Goal: Information Seeking & Learning: Understand process/instructions

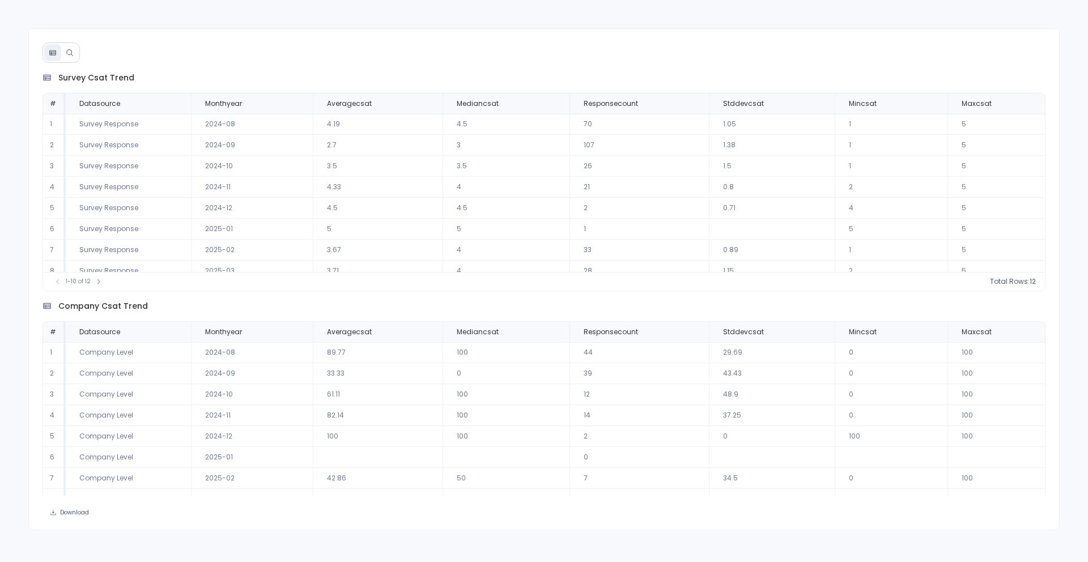
click at [69, 50] on icon at bounding box center [70, 53] width 8 height 8
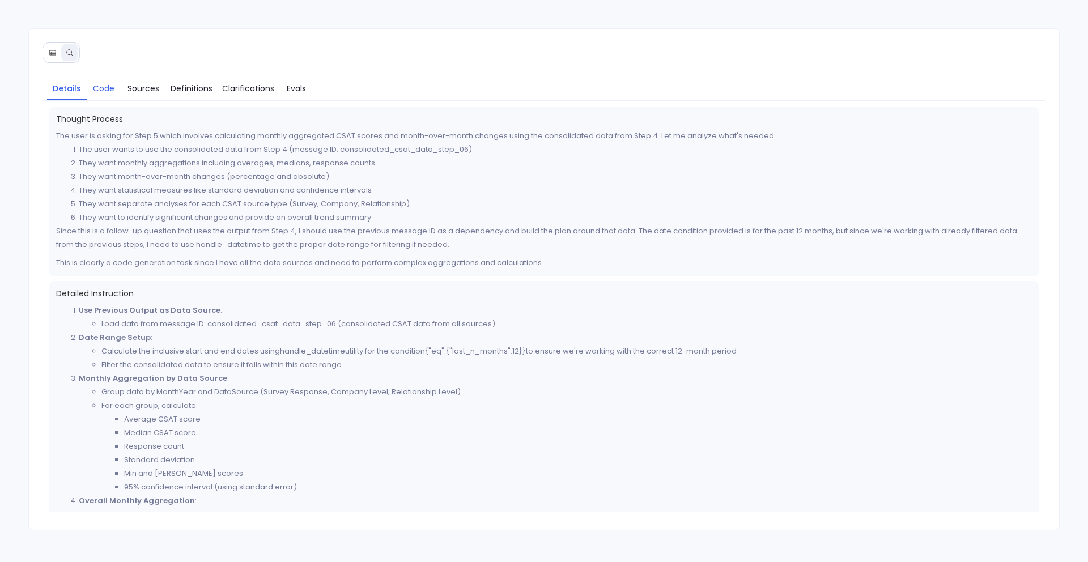
click at [109, 88] on span "Code" at bounding box center [104, 88] width 22 height 12
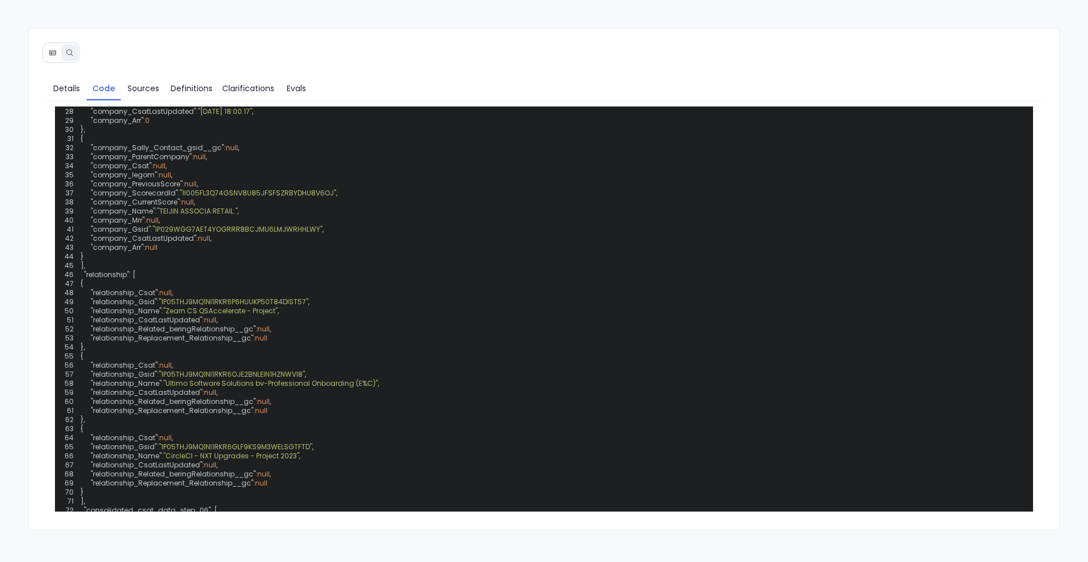
scroll to position [745, 0]
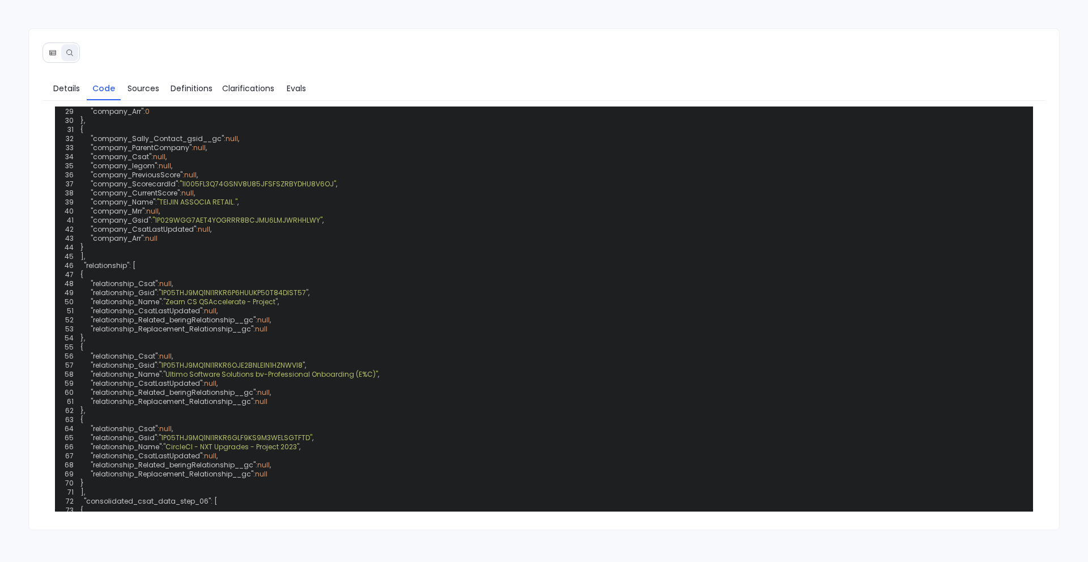
click at [50, 57] on button at bounding box center [52, 52] width 17 height 17
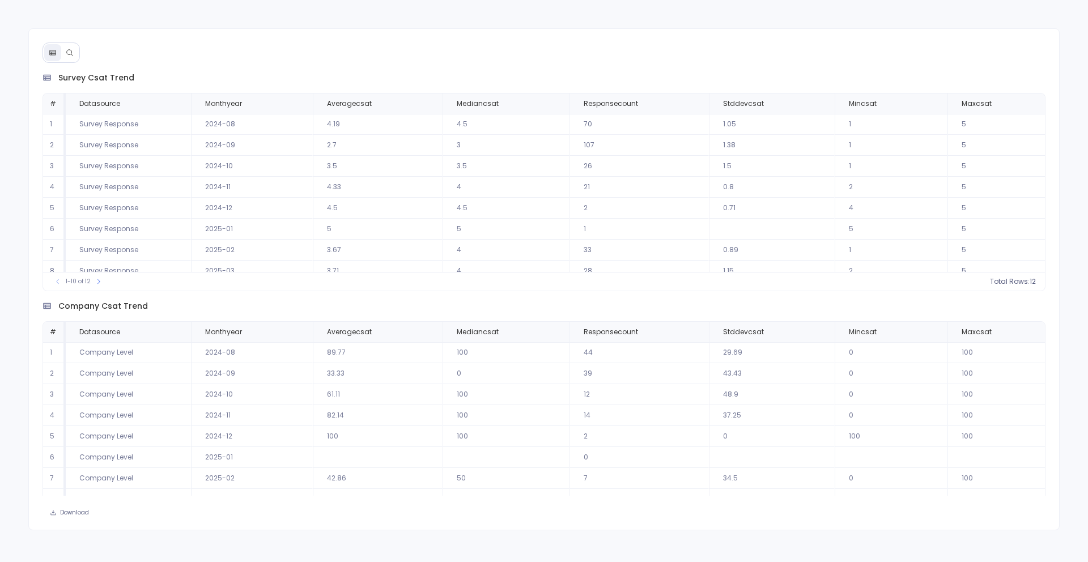
scroll to position [54, 0]
click at [69, 49] on icon at bounding box center [69, 52] width 6 height 6
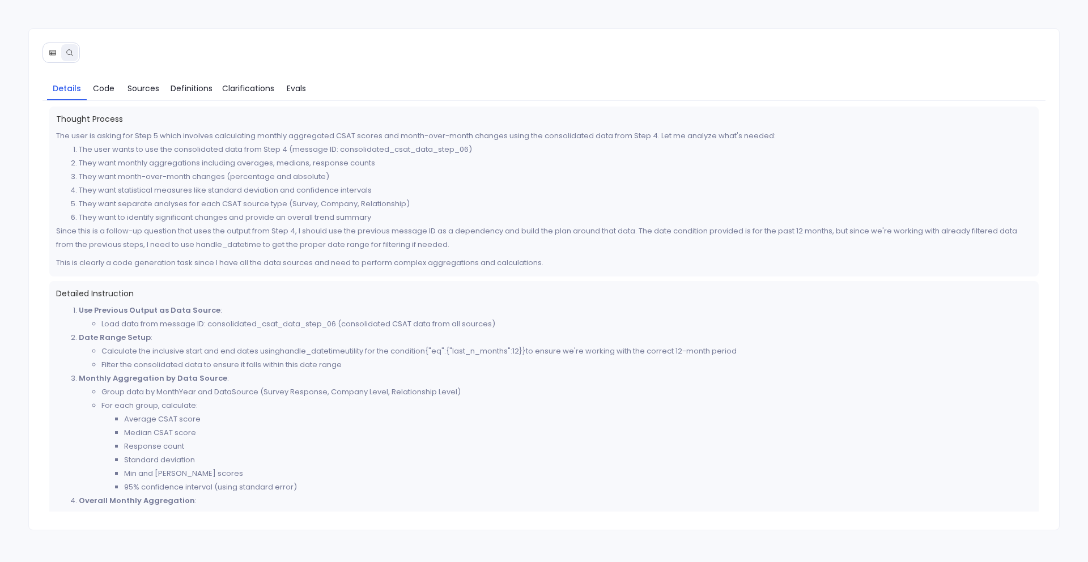
click at [195, 189] on li "They want statistical measures like standard deviation and confidence intervals" at bounding box center [556, 191] width 954 height 14
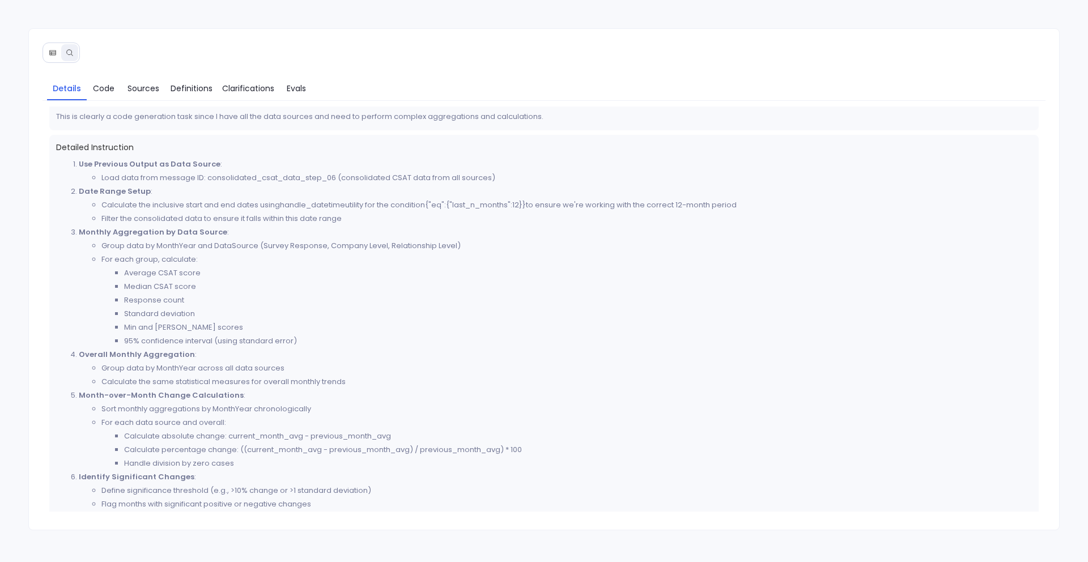
scroll to position [147, 0]
click at [109, 78] on link "Code" at bounding box center [104, 89] width 34 height 24
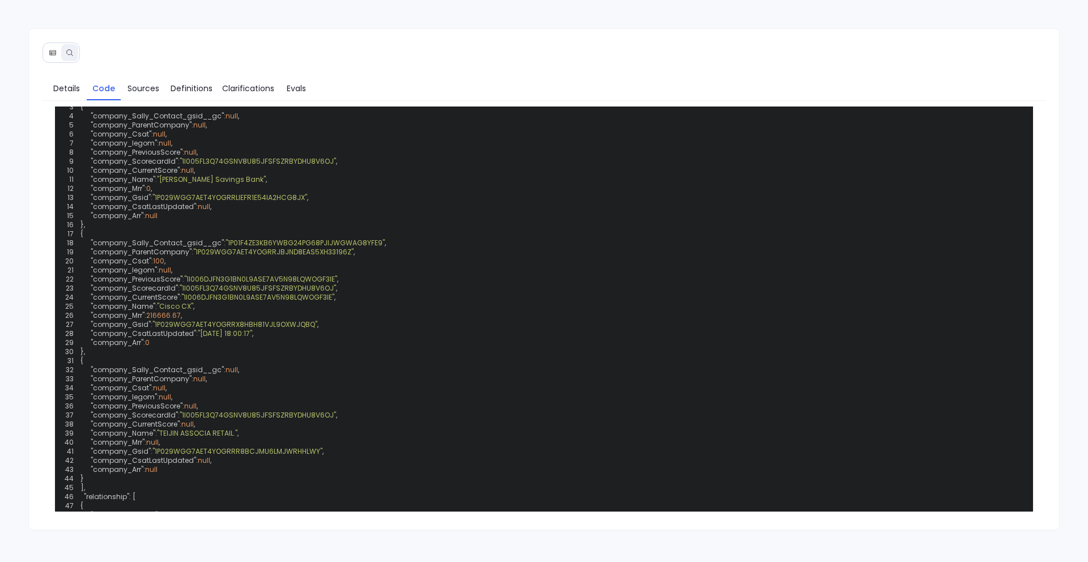
scroll to position [525, 0]
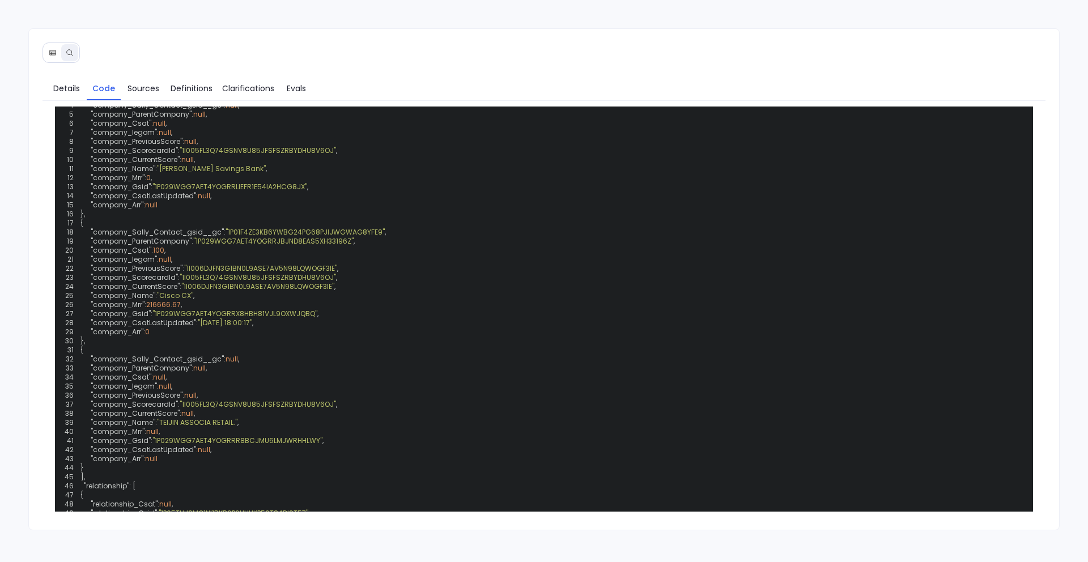
copy span "DataSource"
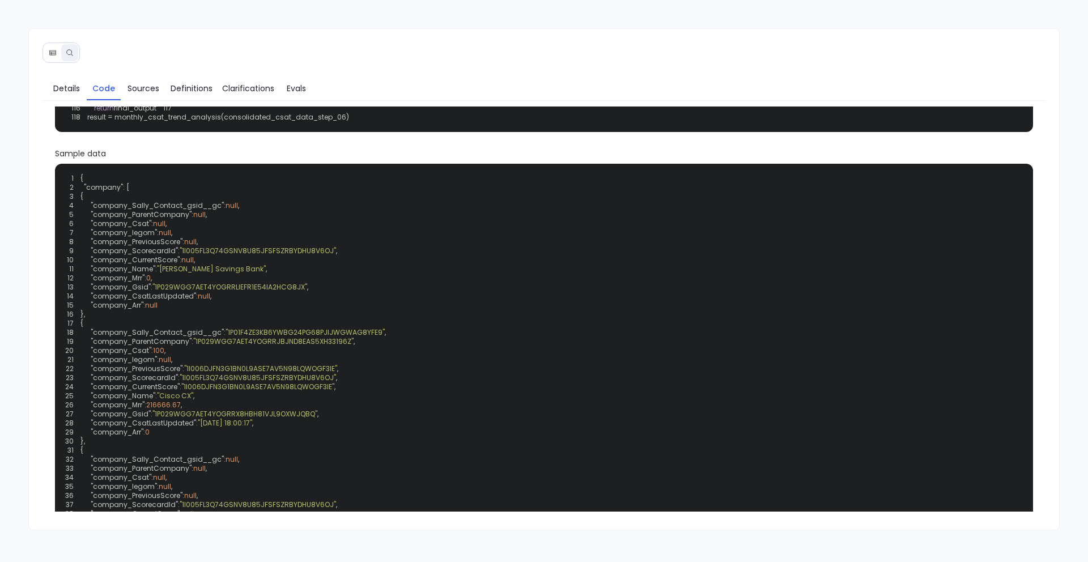
scroll to position [437, 0]
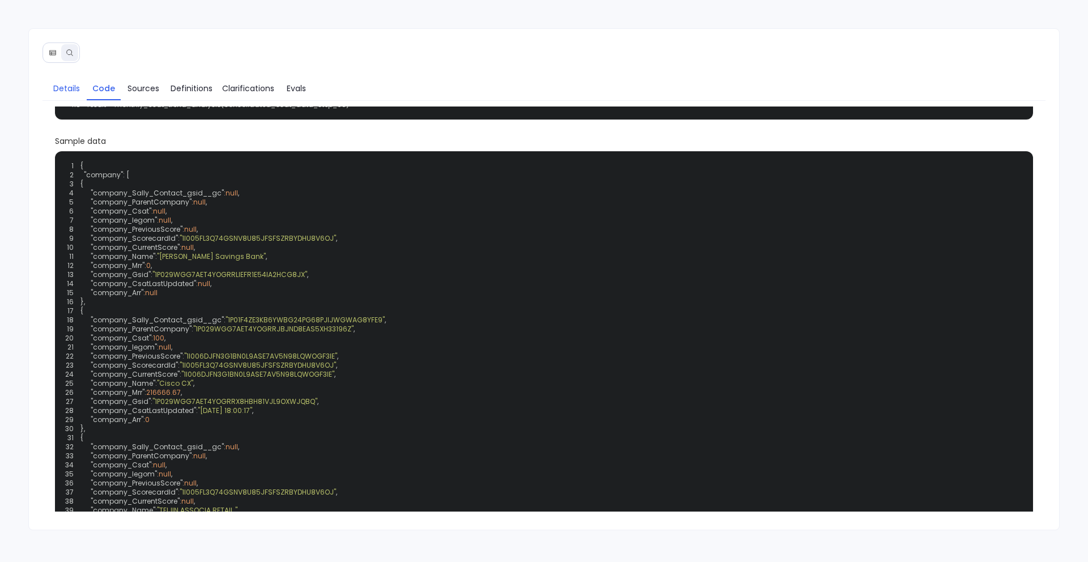
click at [67, 96] on link "Details" at bounding box center [67, 89] width 40 height 24
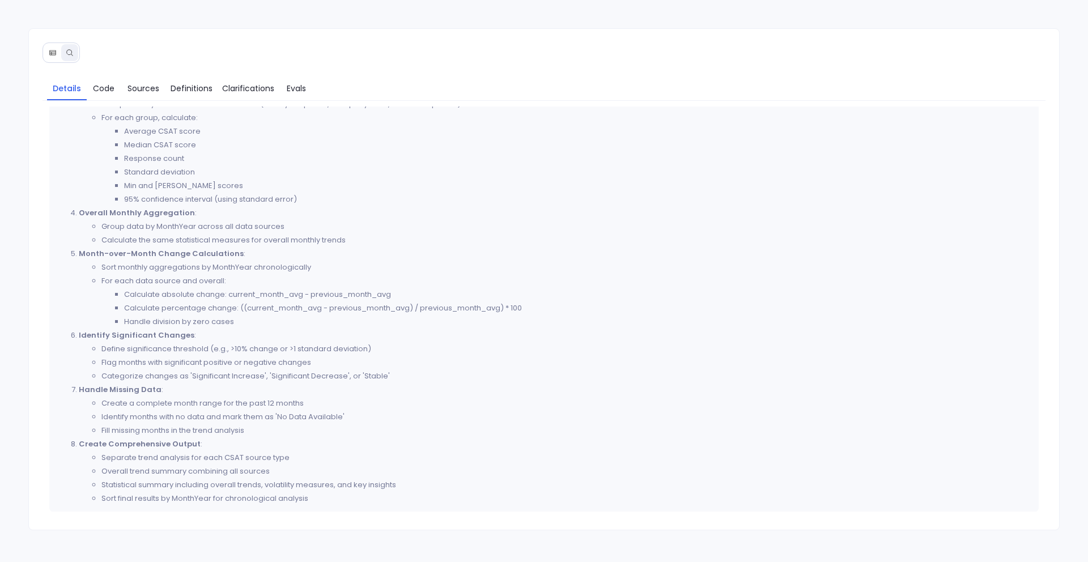
scroll to position [288, 0]
